Goal: Answer question/provide support

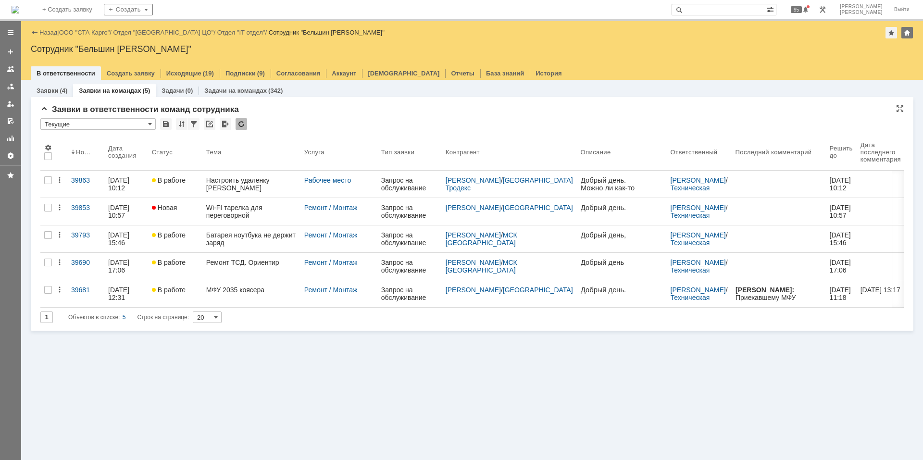
click at [244, 122] on div at bounding box center [241, 124] width 12 height 12
click at [244, 121] on div at bounding box center [241, 124] width 12 height 12
click at [313, 119] on div "* Текущие" at bounding box center [471, 124] width 863 height 12
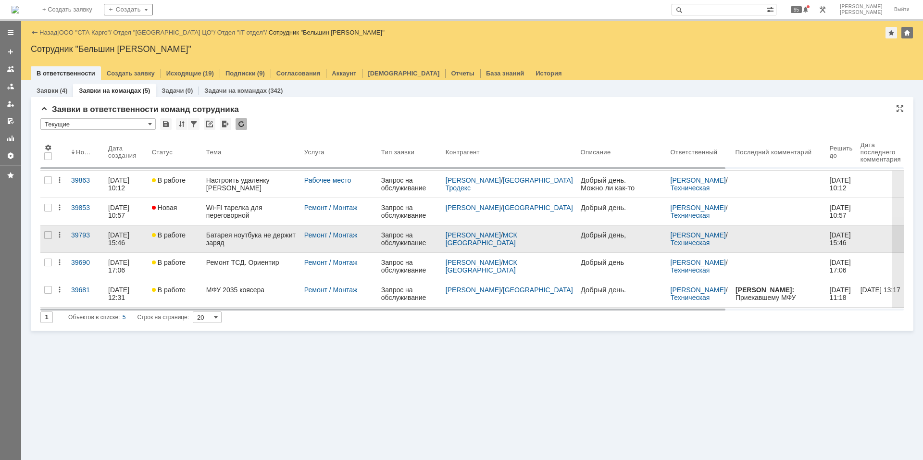
click at [235, 237] on div "Батарея ноутбука не держит заряд" at bounding box center [251, 238] width 90 height 15
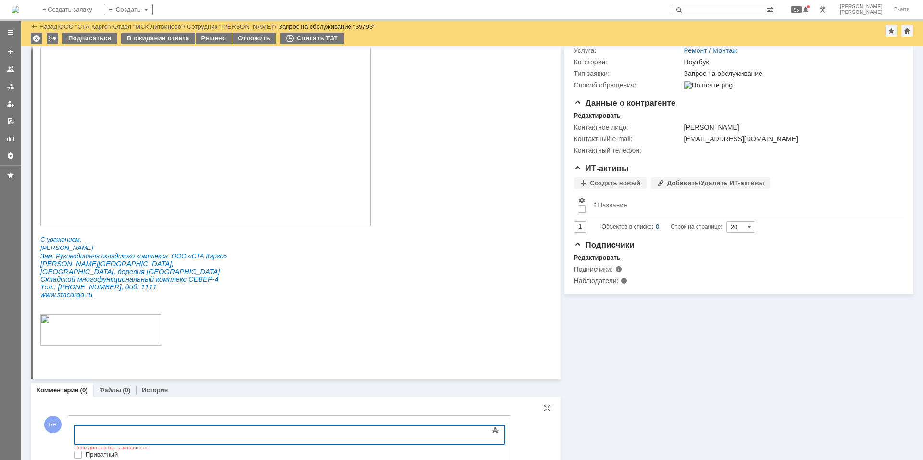
click at [159, 432] on div at bounding box center [152, 434] width 136 height 8
drag, startPoint x: 156, startPoint y: 432, endPoint x: -28, endPoint y: 399, distance: 187.0
click at [80, 426] on html "Вот этот [URL][DOMAIN_NAME] надо заказать сюда [URL][DOMAIN_NAME] Вот этот [URL…" at bounding box center [152, 445] width 144 height 38
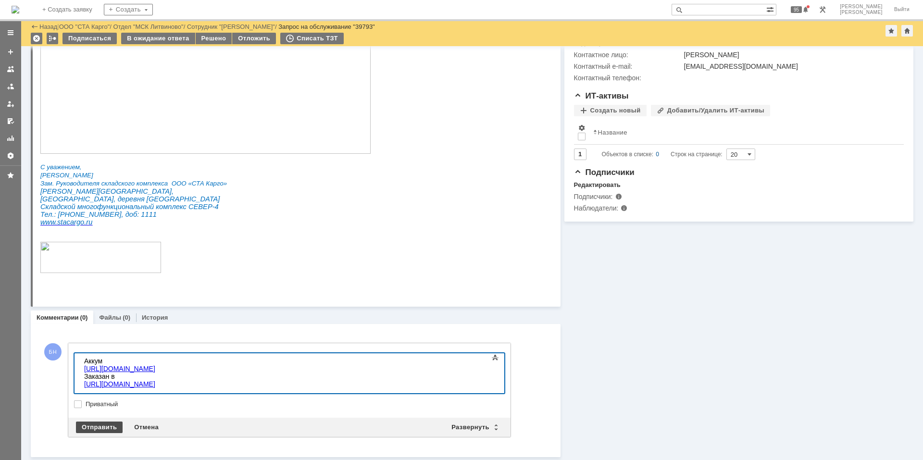
click at [112, 427] on div "Отправить" at bounding box center [99, 427] width 47 height 12
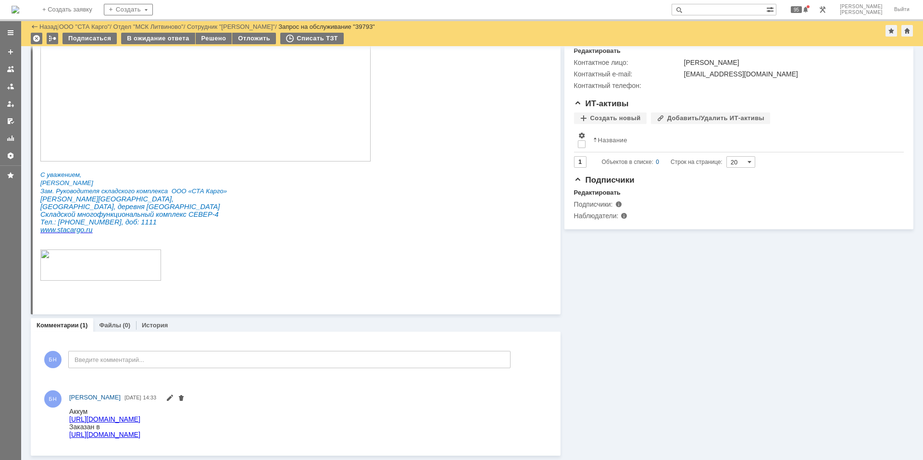
scroll to position [0, 0]
click at [19, 6] on img at bounding box center [16, 10] width 8 height 8
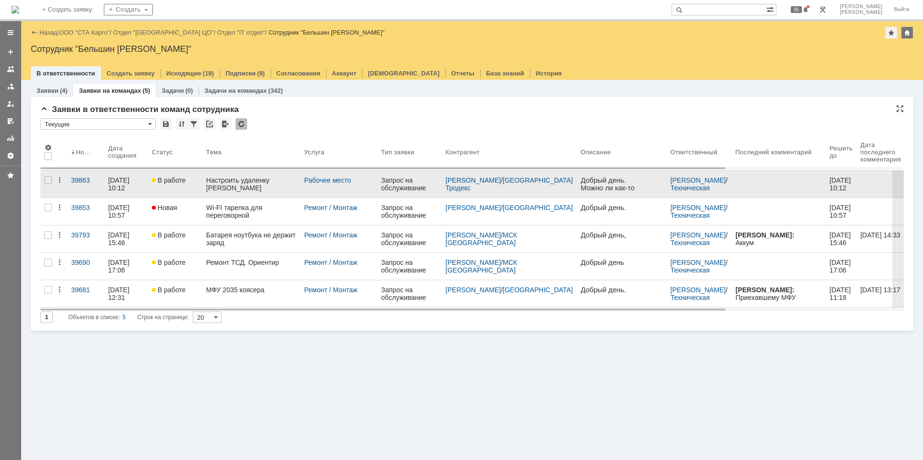
click at [259, 185] on div "Настроить удаленку [PERSON_NAME]" at bounding box center [251, 183] width 90 height 15
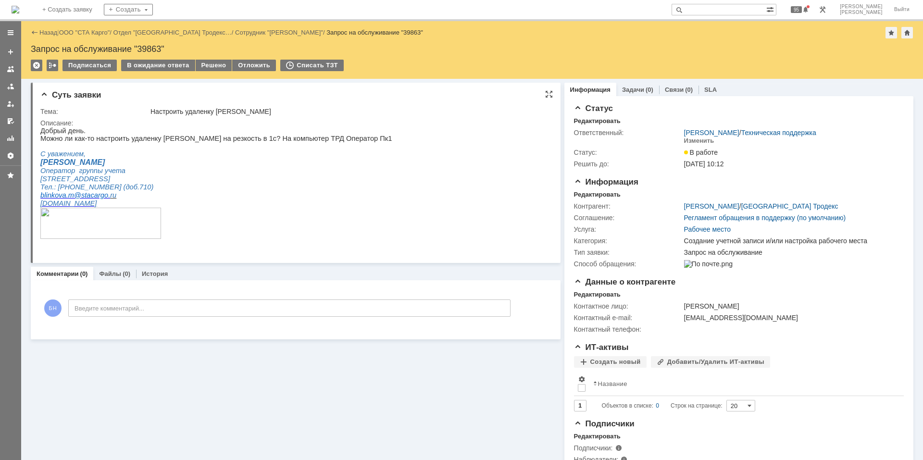
click at [170, 141] on p "Можно ли как-то настроить удаленку [PERSON_NAME] на резкость в 1с? На компьютер…" at bounding box center [215, 139] width 351 height 8
click at [19, 6] on img at bounding box center [16, 10] width 8 height 8
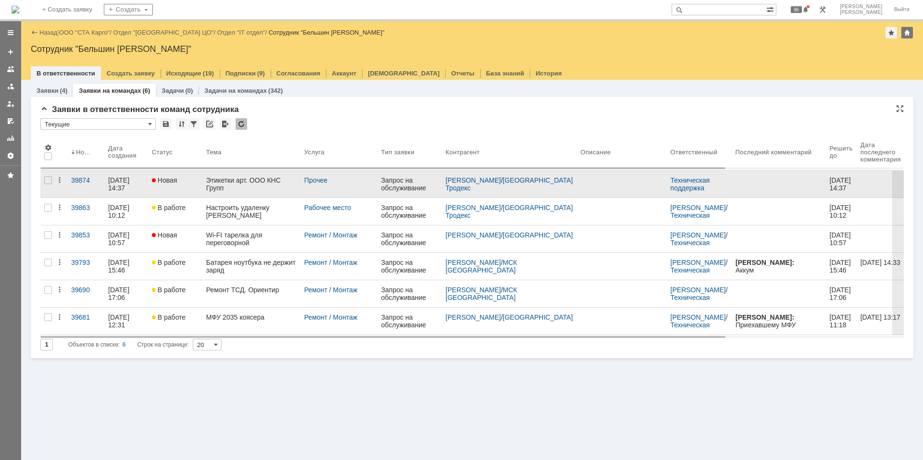
click at [235, 181] on div "Этикетки арт. ООО КНС Групп" at bounding box center [251, 183] width 90 height 15
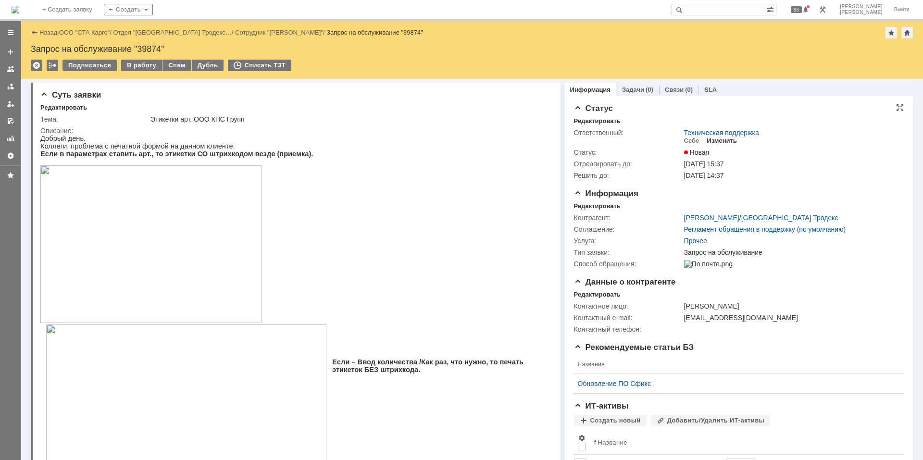
click at [726, 137] on div "Изменить" at bounding box center [721, 141] width 30 height 8
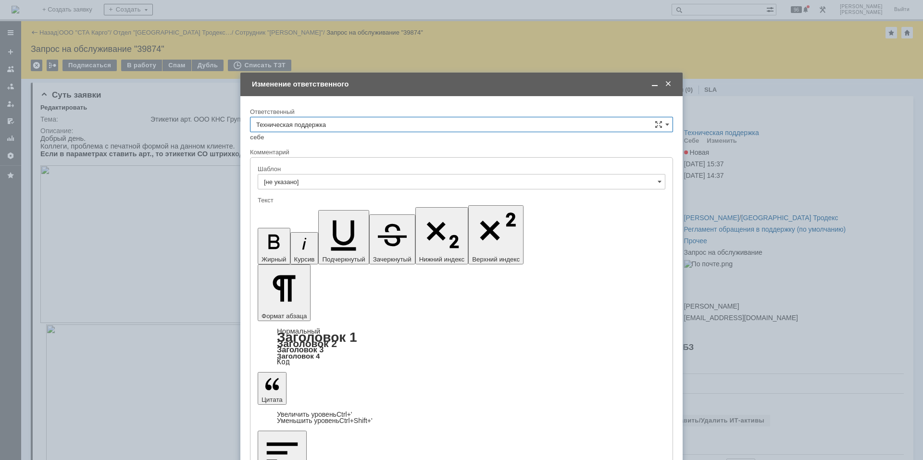
click at [407, 121] on input "Техническая поддержка" at bounding box center [461, 124] width 423 height 15
click at [386, 206] on span "Поддержка 1С" at bounding box center [461, 205] width 410 height 8
type input "Поддержка 1С"
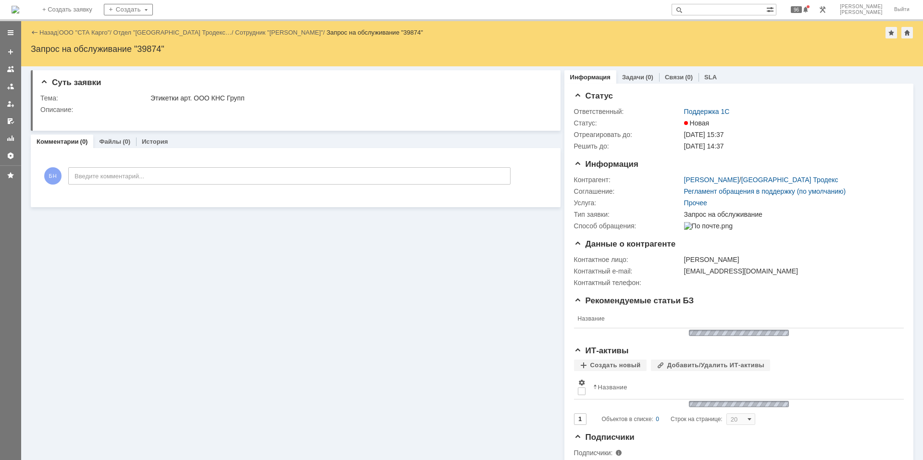
scroll to position [0, 0]
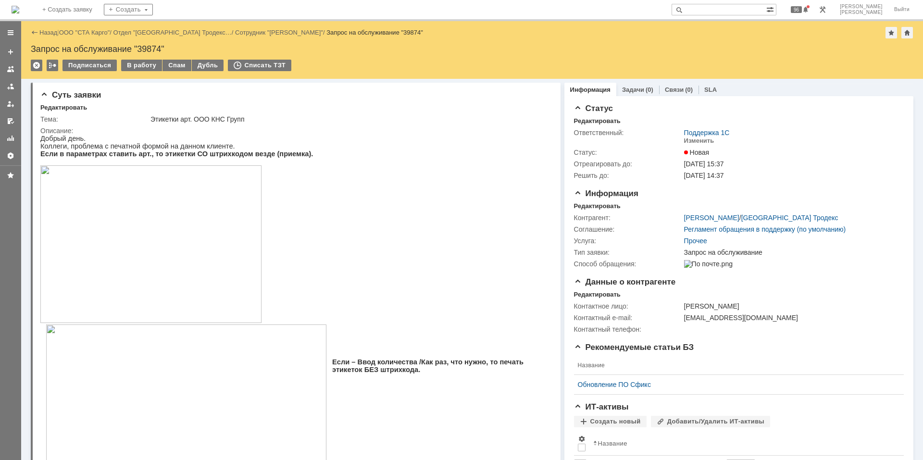
click at [19, 9] on img at bounding box center [16, 10] width 8 height 8
